Goal: Check status: Check status

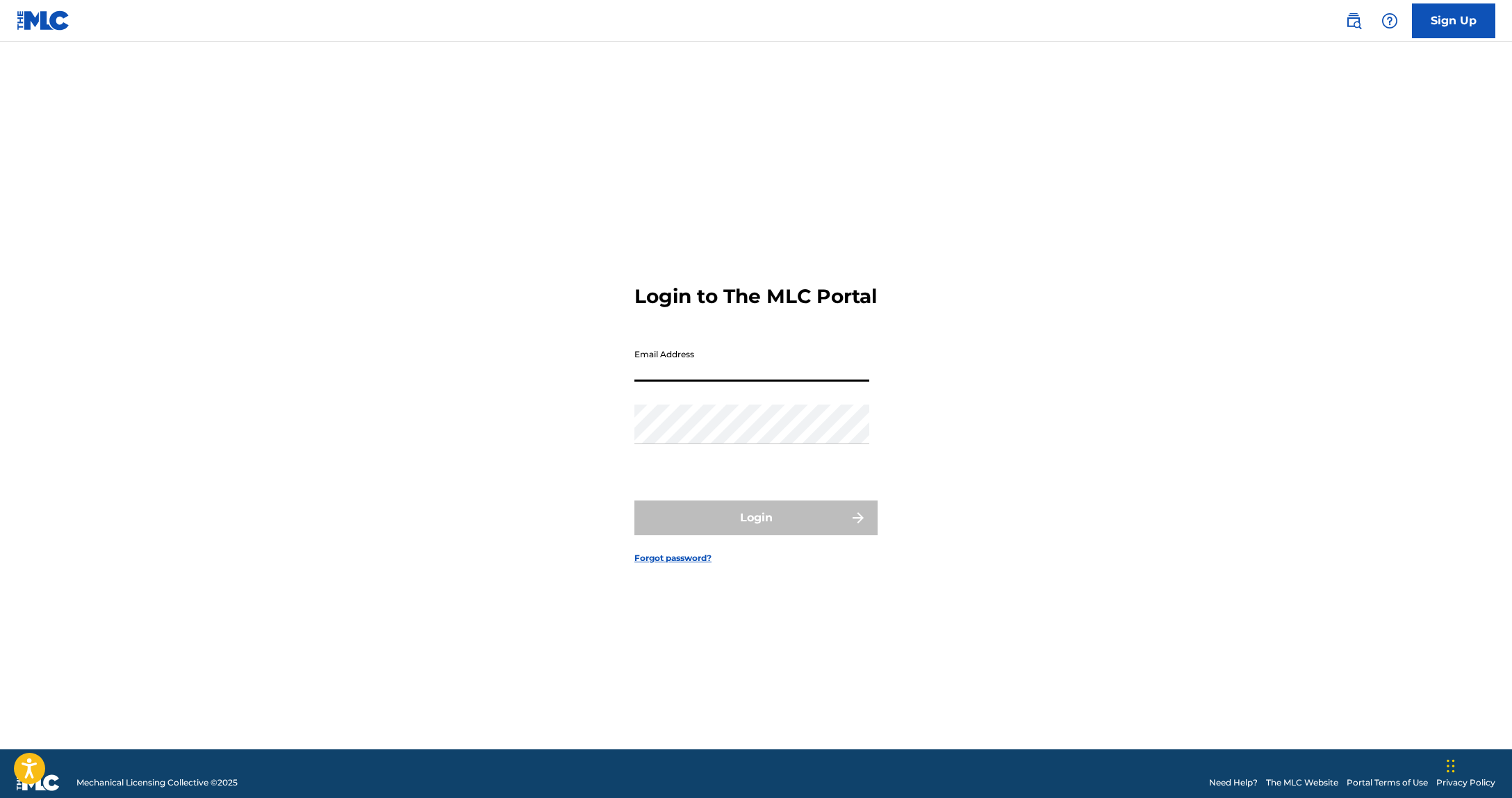
click at [707, 378] on input "Email Address" at bounding box center [751, 361] width 235 height 39
type input "[PERSON_NAME][EMAIL_ADDRESS][DOMAIN_NAME]"
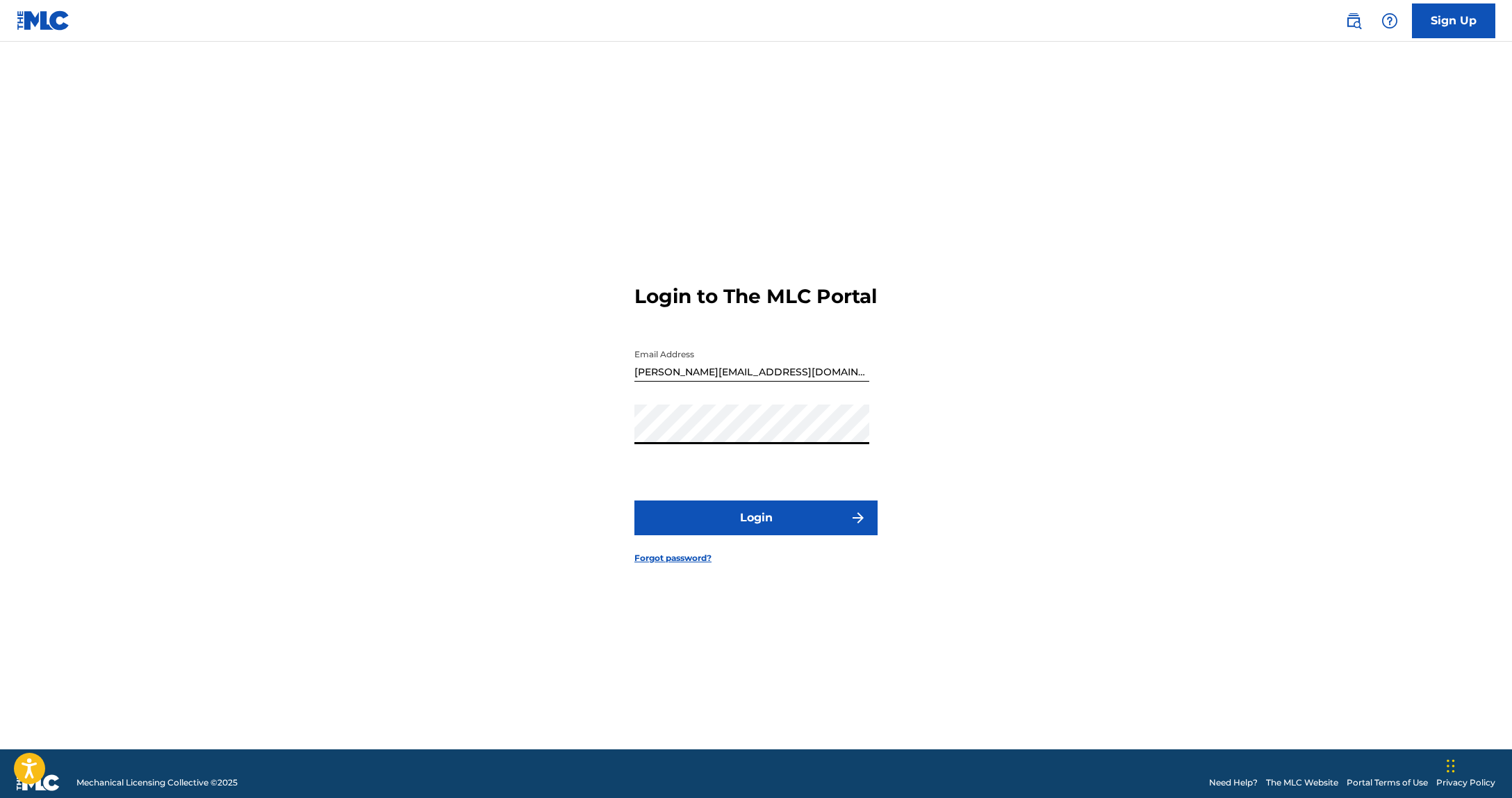
click at [799, 528] on button "Login" at bounding box center [756, 518] width 244 height 35
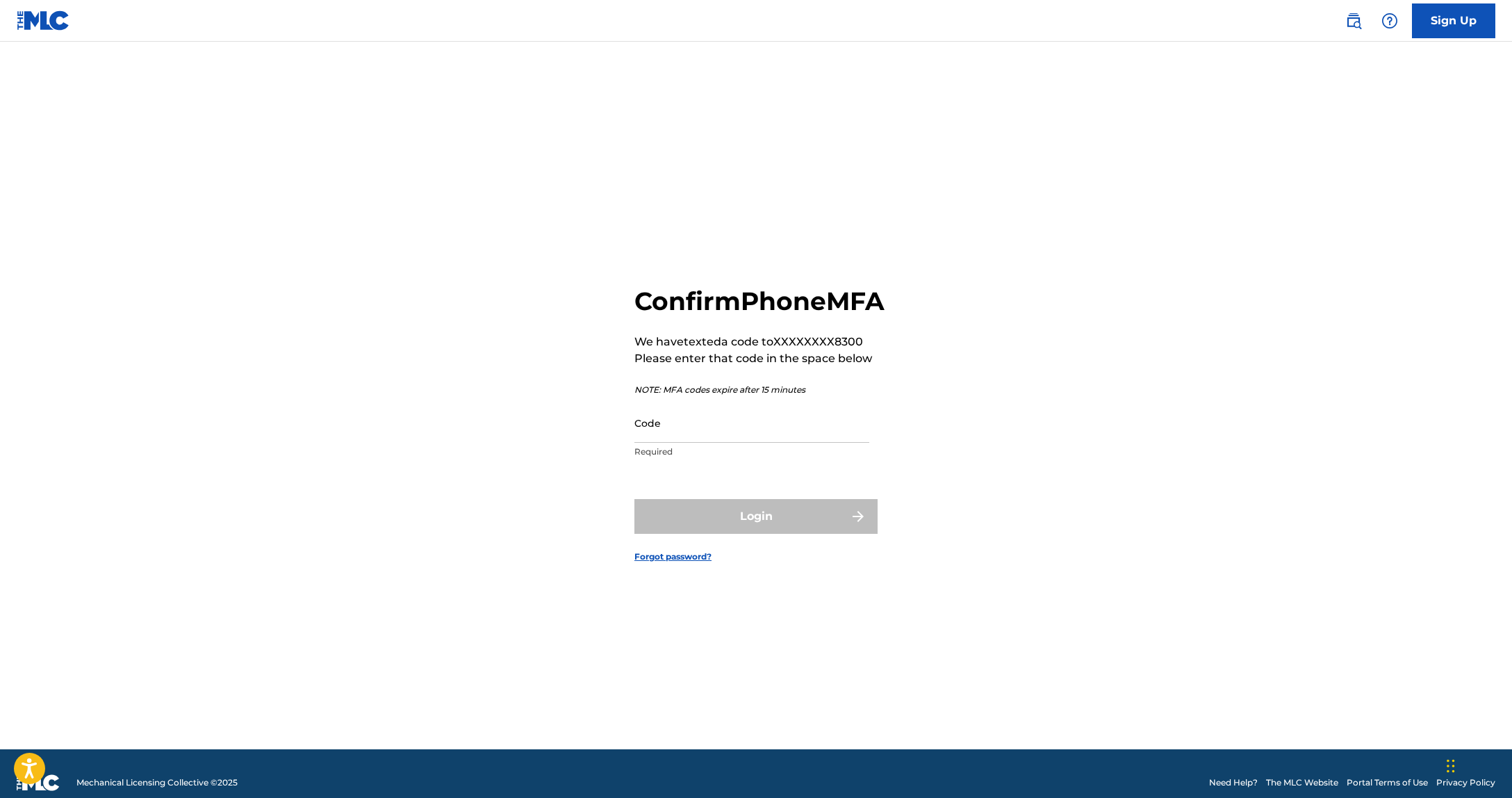
click at [682, 442] on input "Code" at bounding box center [751, 423] width 235 height 39
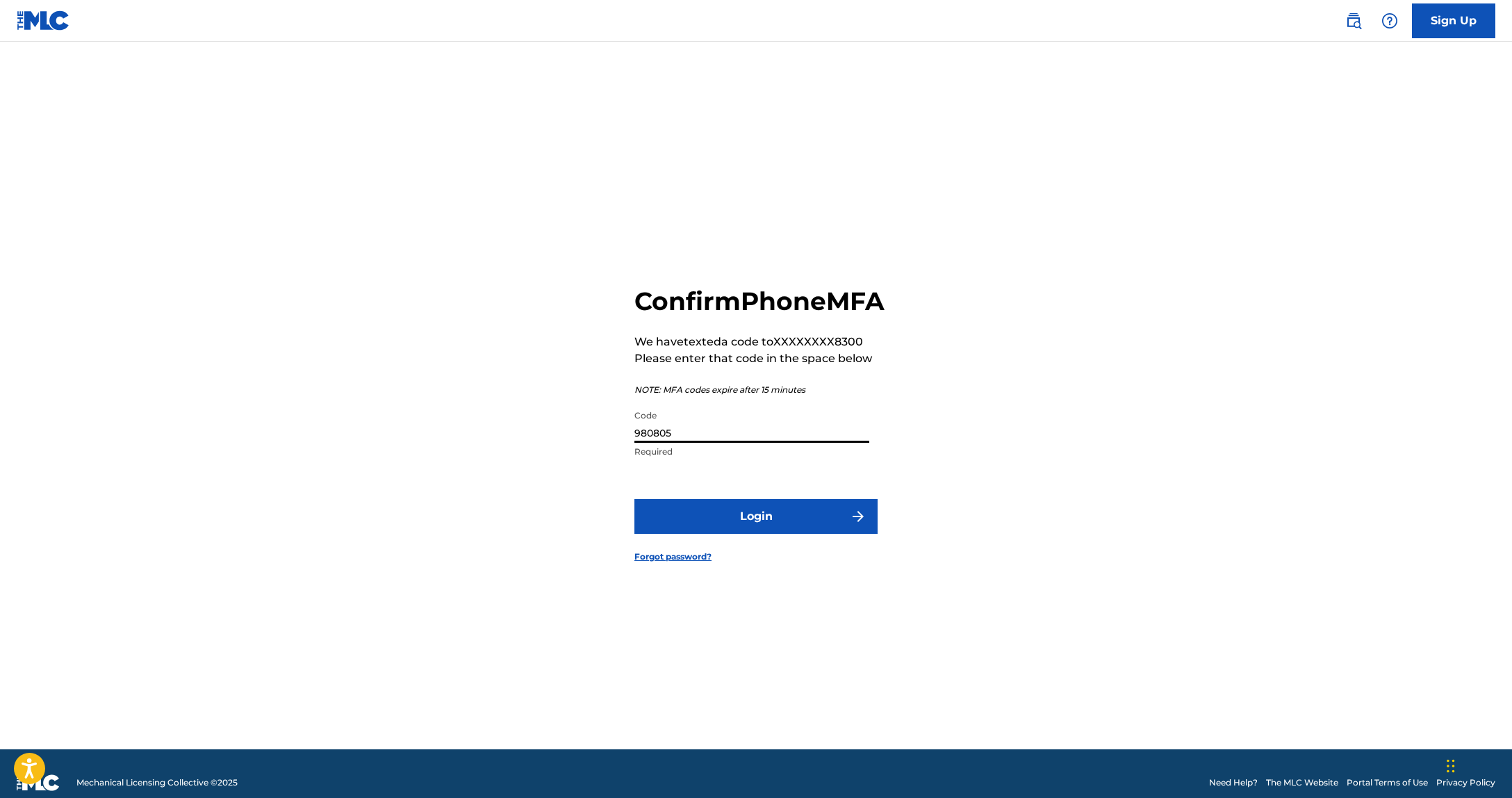
type input "980805"
click at [754, 527] on button "Login" at bounding box center [756, 516] width 244 height 35
